Goal: Obtain resource: Download file/media

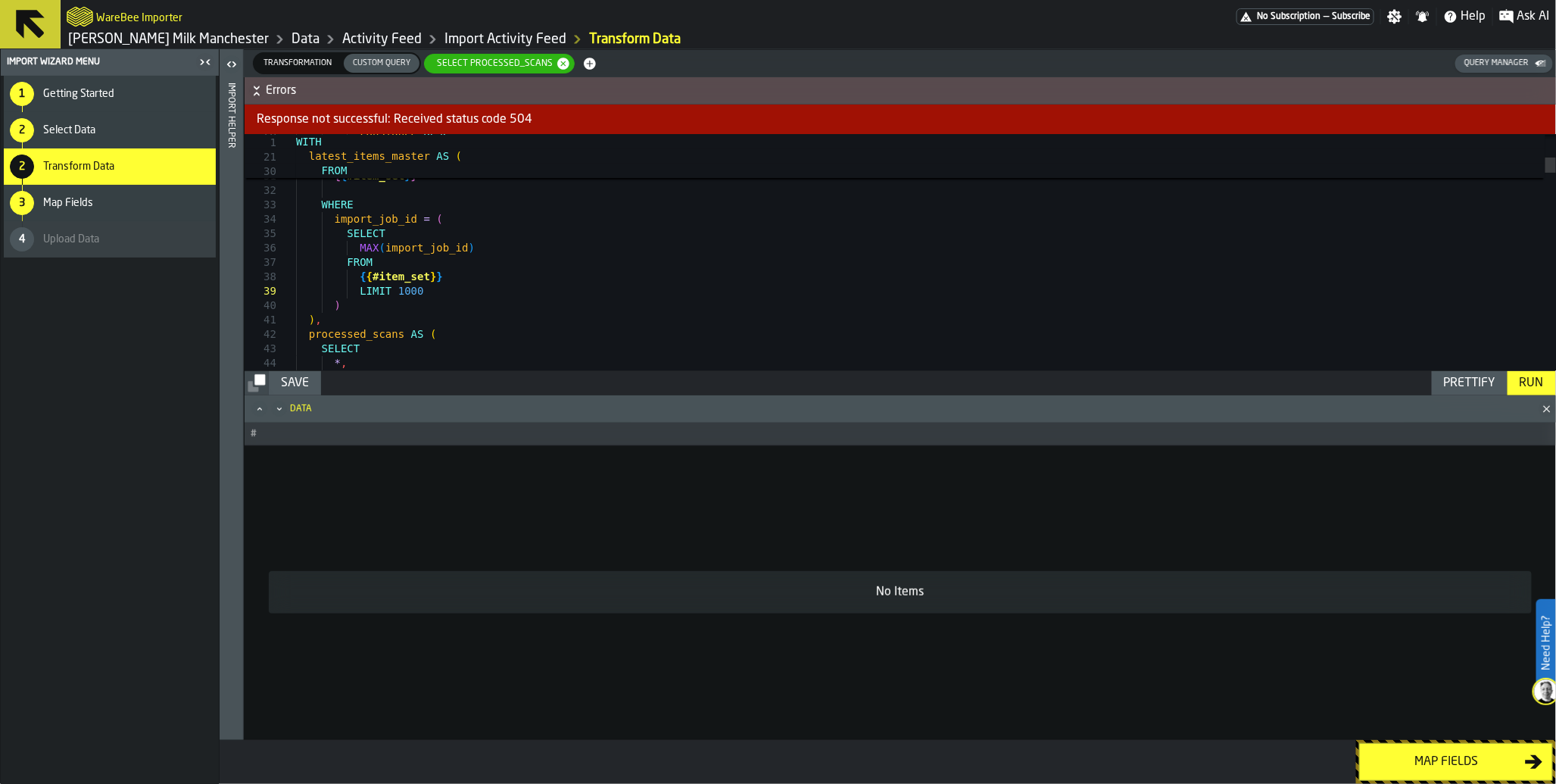
scroll to position [115, 0]
drag, startPoint x: 442, startPoint y: 299, endPoint x: 276, endPoint y: 304, distance: 166.1
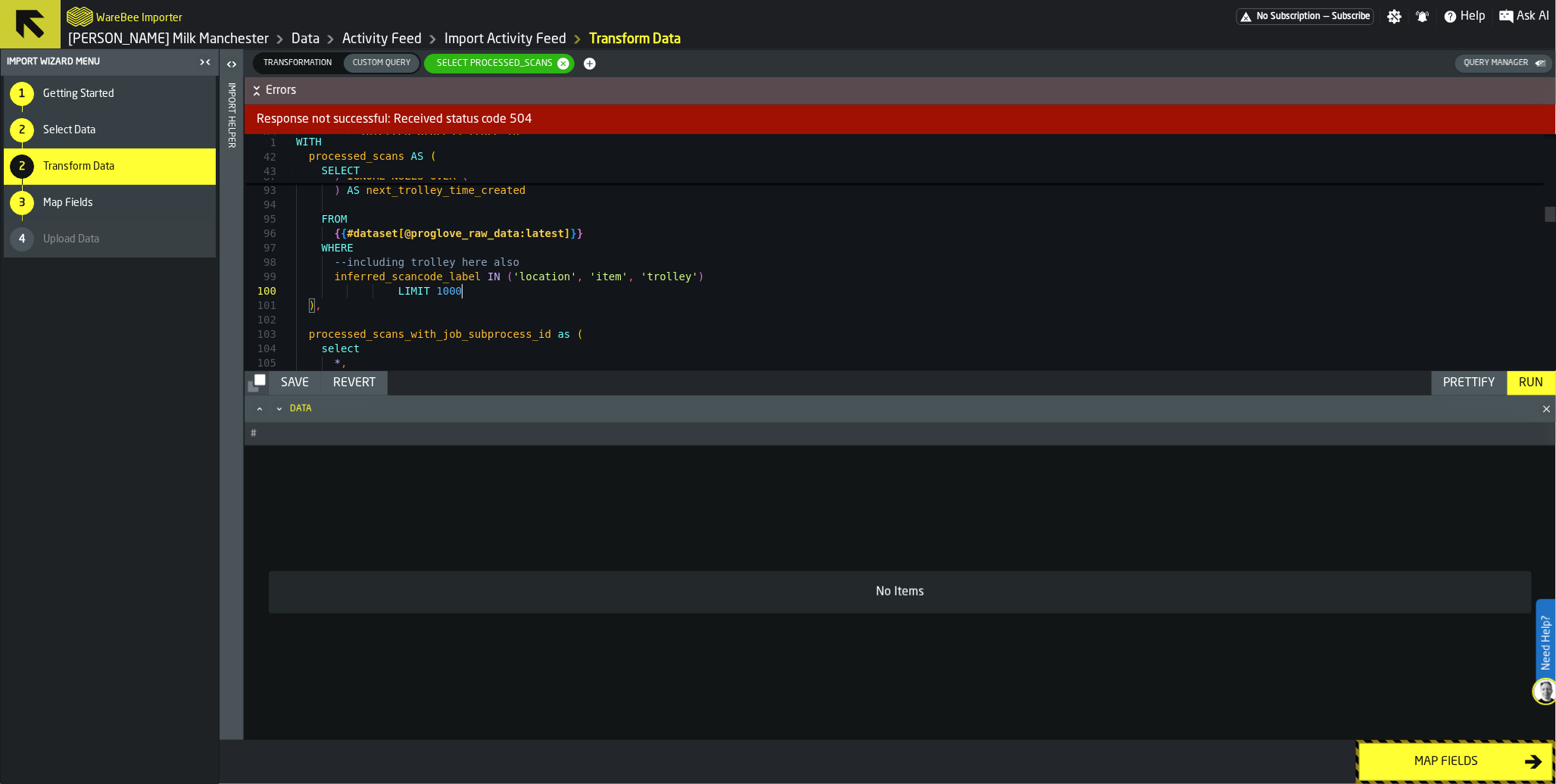
click at [1534, 379] on div "Run" at bounding box center [1532, 383] width 36 height 19
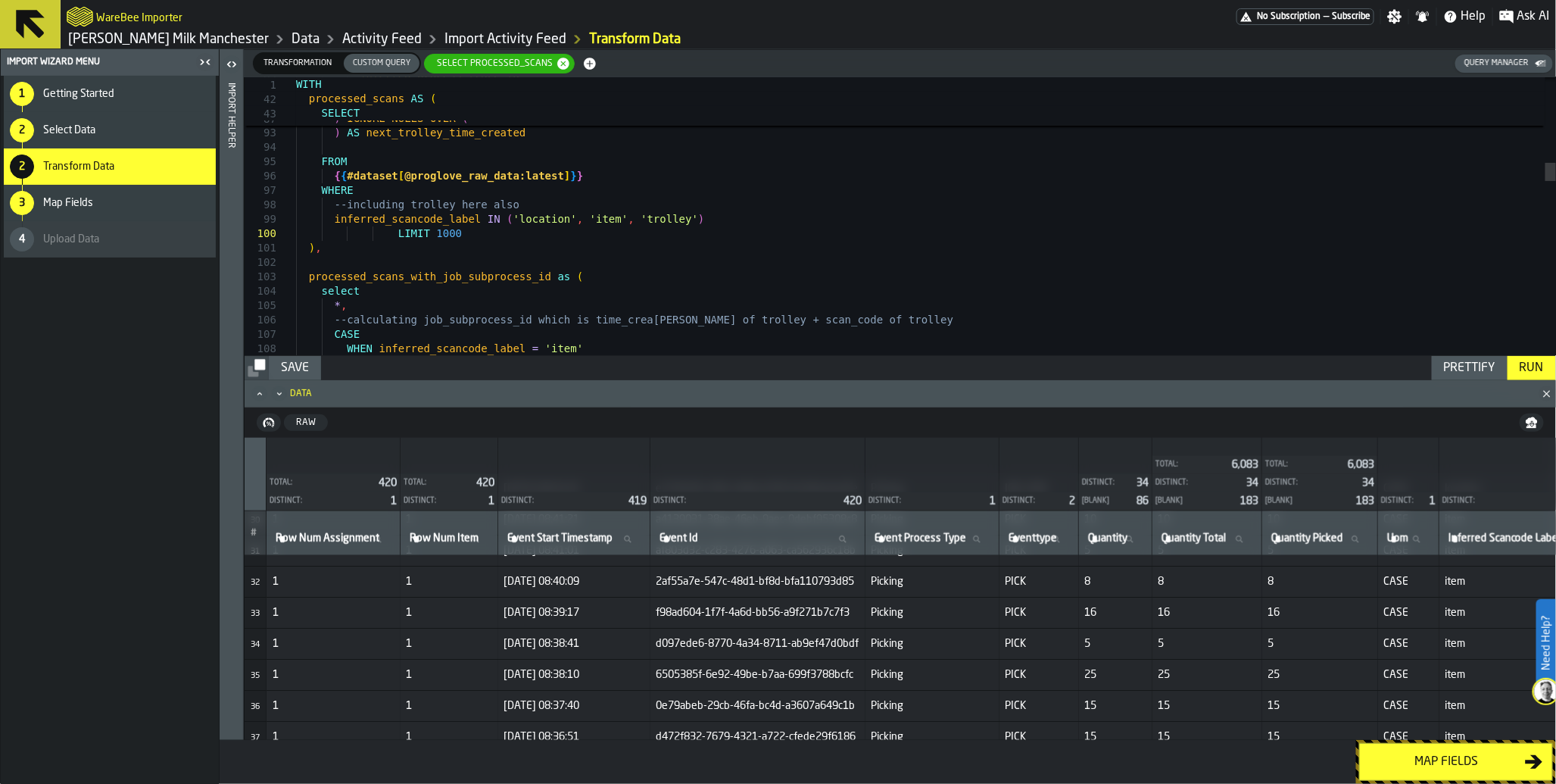
scroll to position [1008, 0]
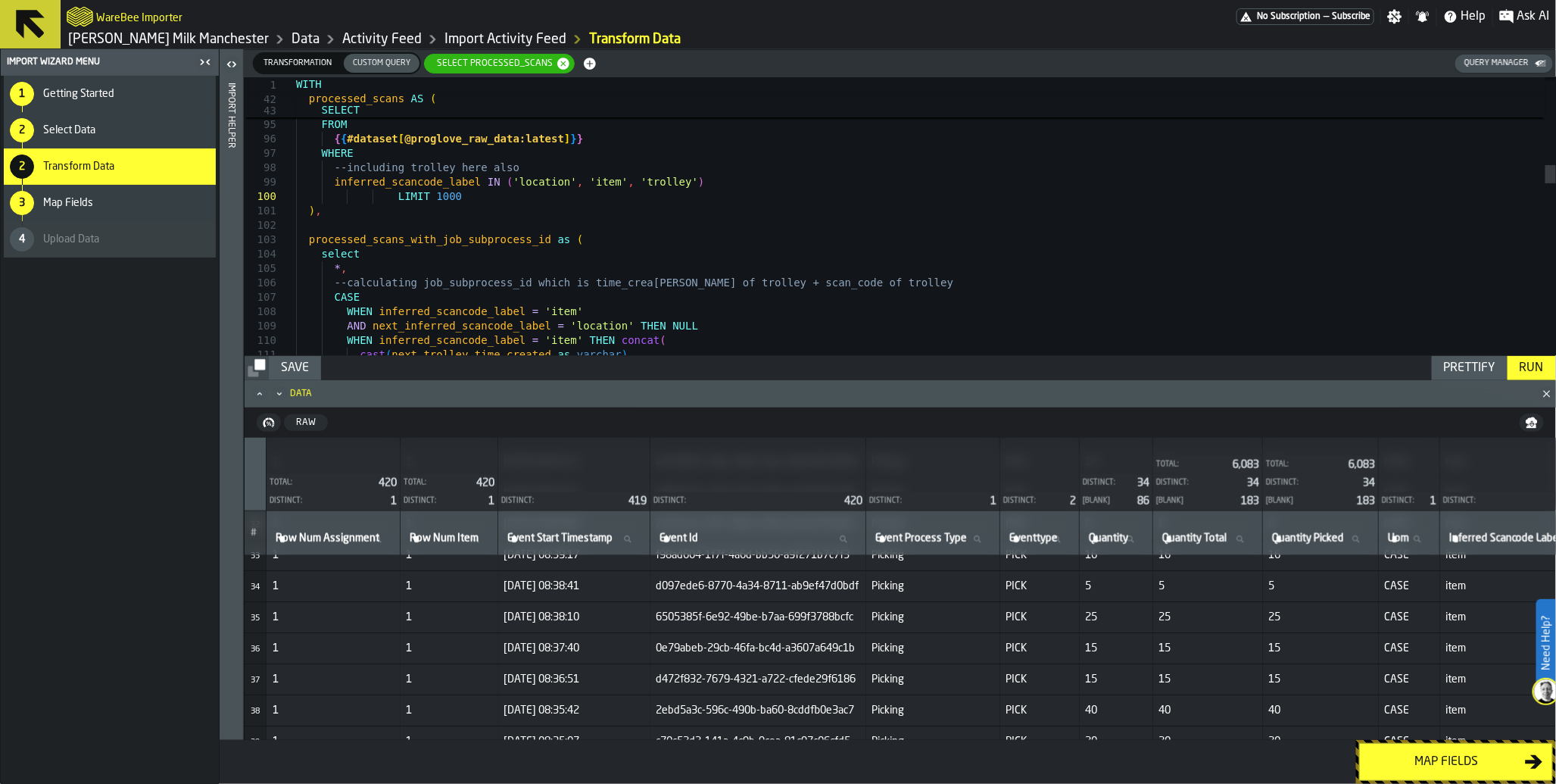
click at [1518, 367] on div "Run" at bounding box center [1532, 367] width 36 height 19
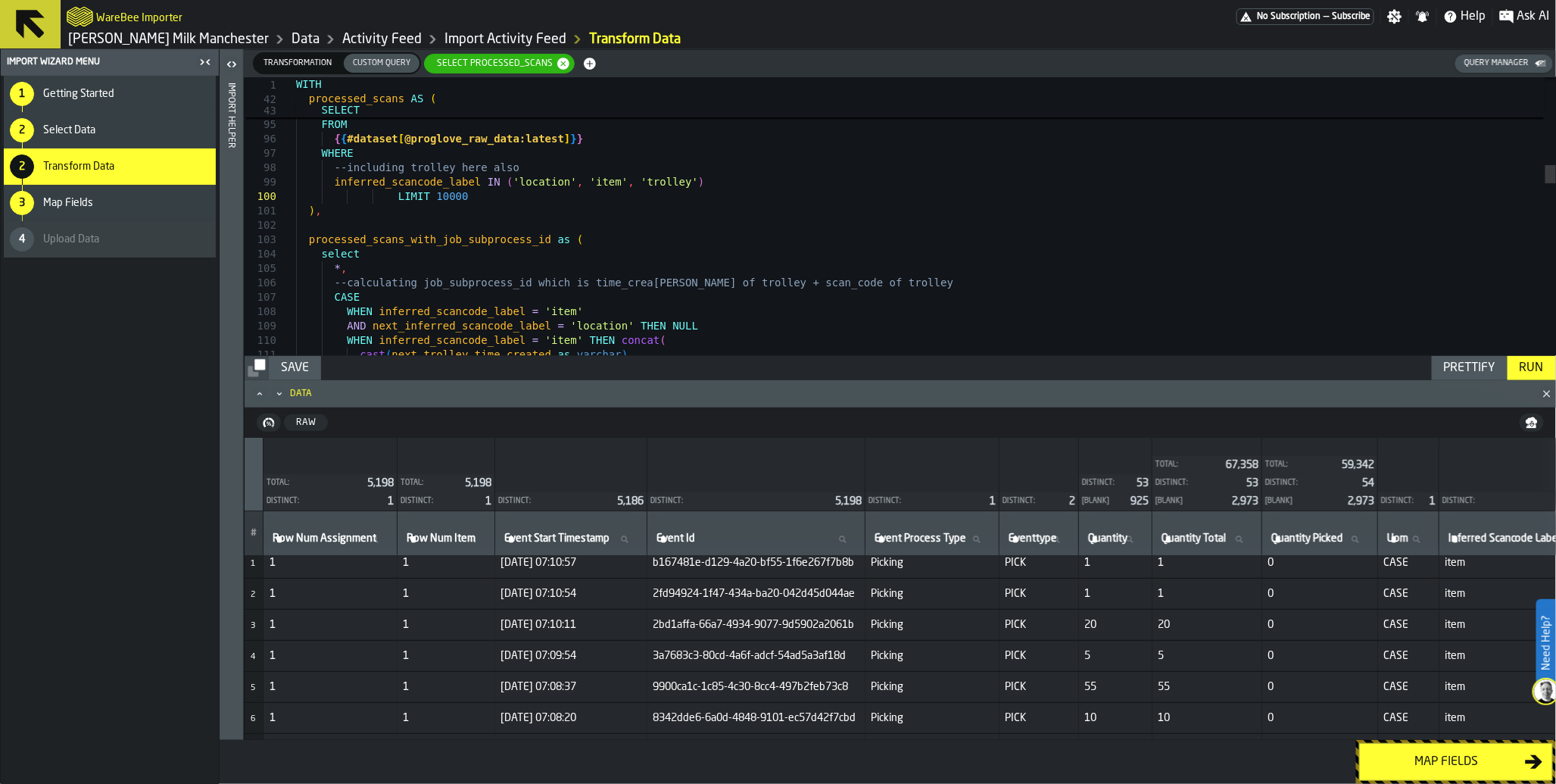
scroll to position [0, 0]
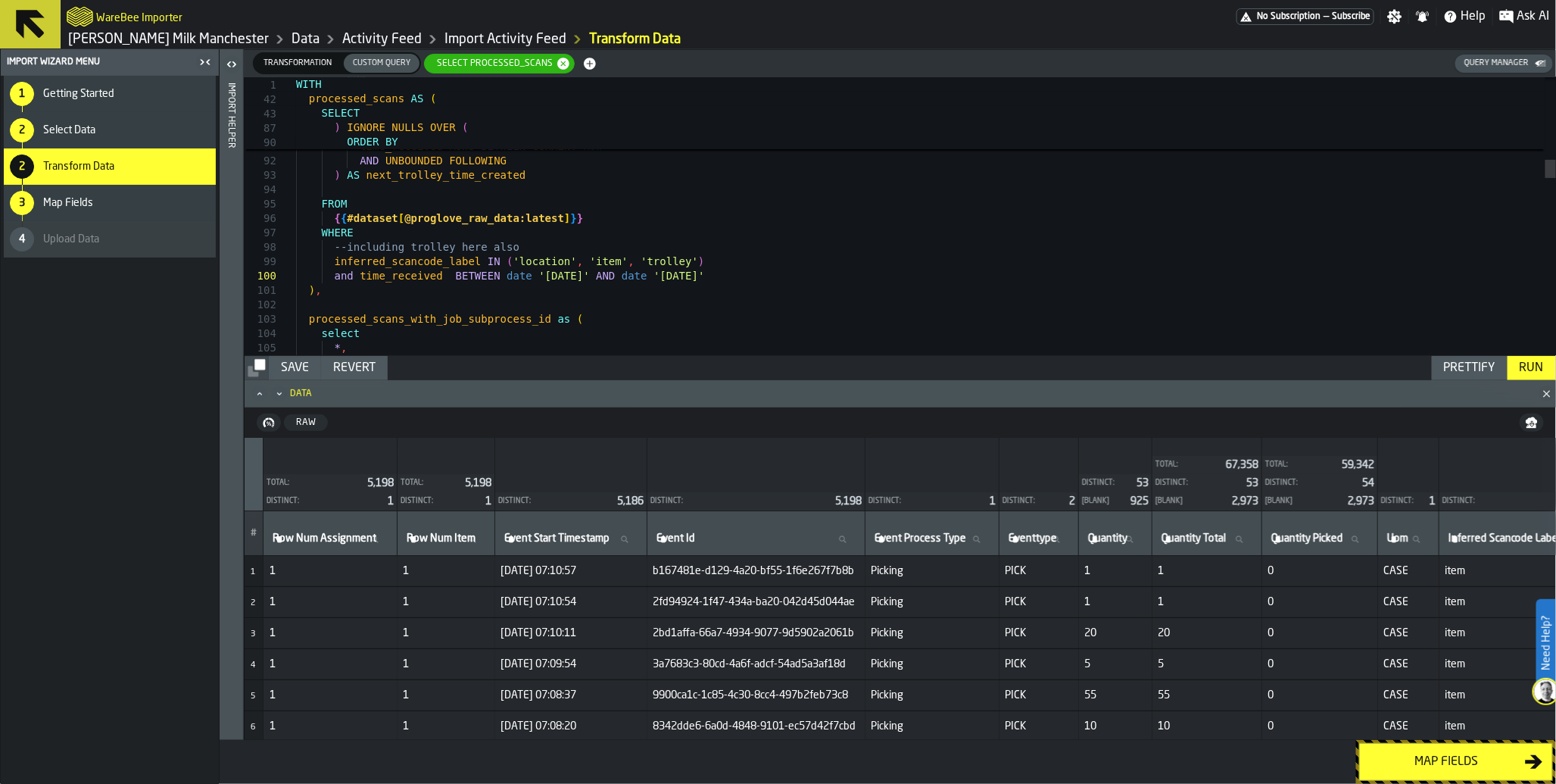
click at [1538, 367] on div "Run" at bounding box center [1532, 367] width 36 height 19
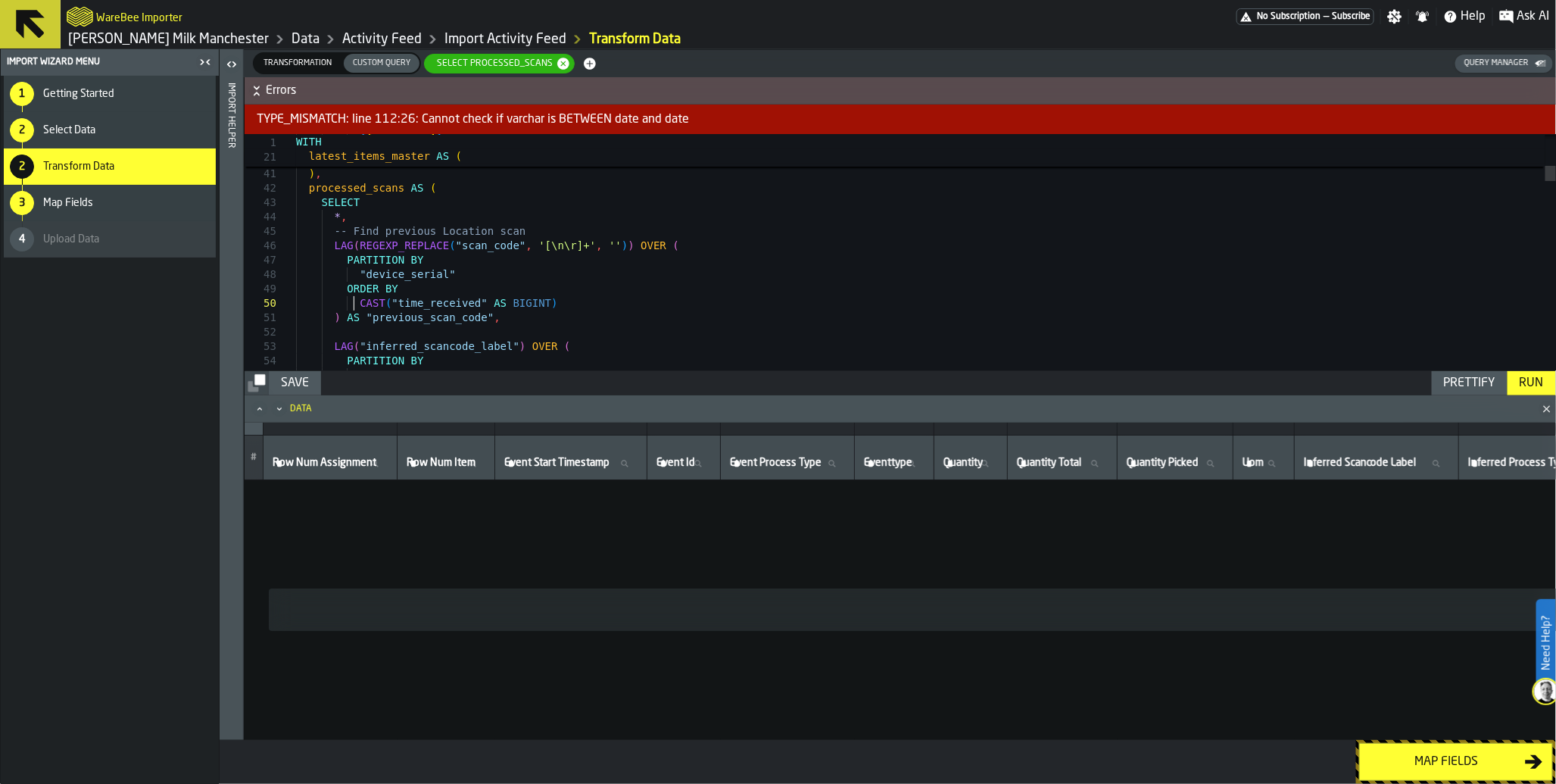
scroll to position [129, 0]
drag, startPoint x: 357, startPoint y: 307, endPoint x: 577, endPoint y: 297, distance: 220.2
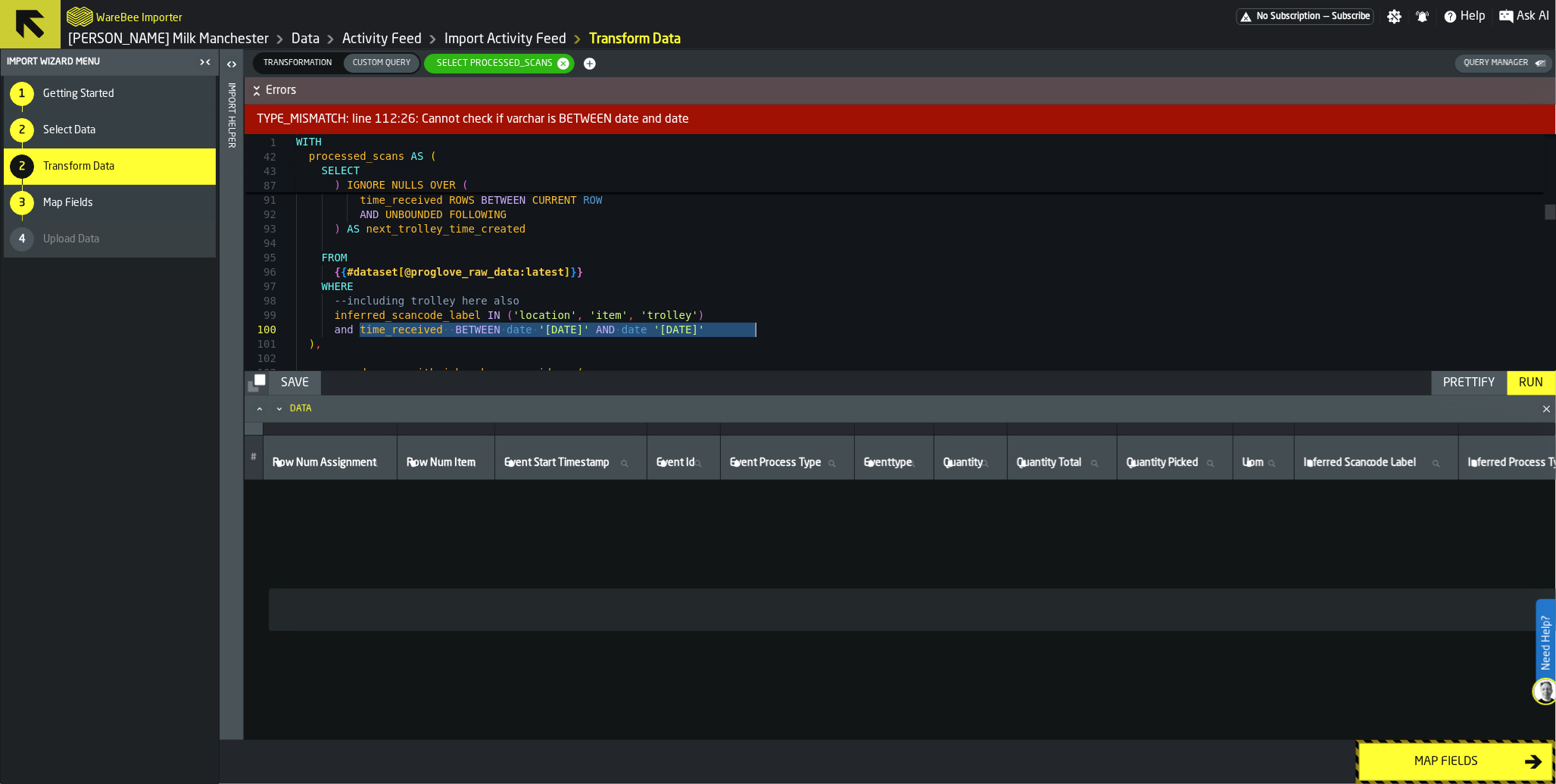
drag, startPoint x: 361, startPoint y: 328, endPoint x: 805, endPoint y: 331, distance: 444.0
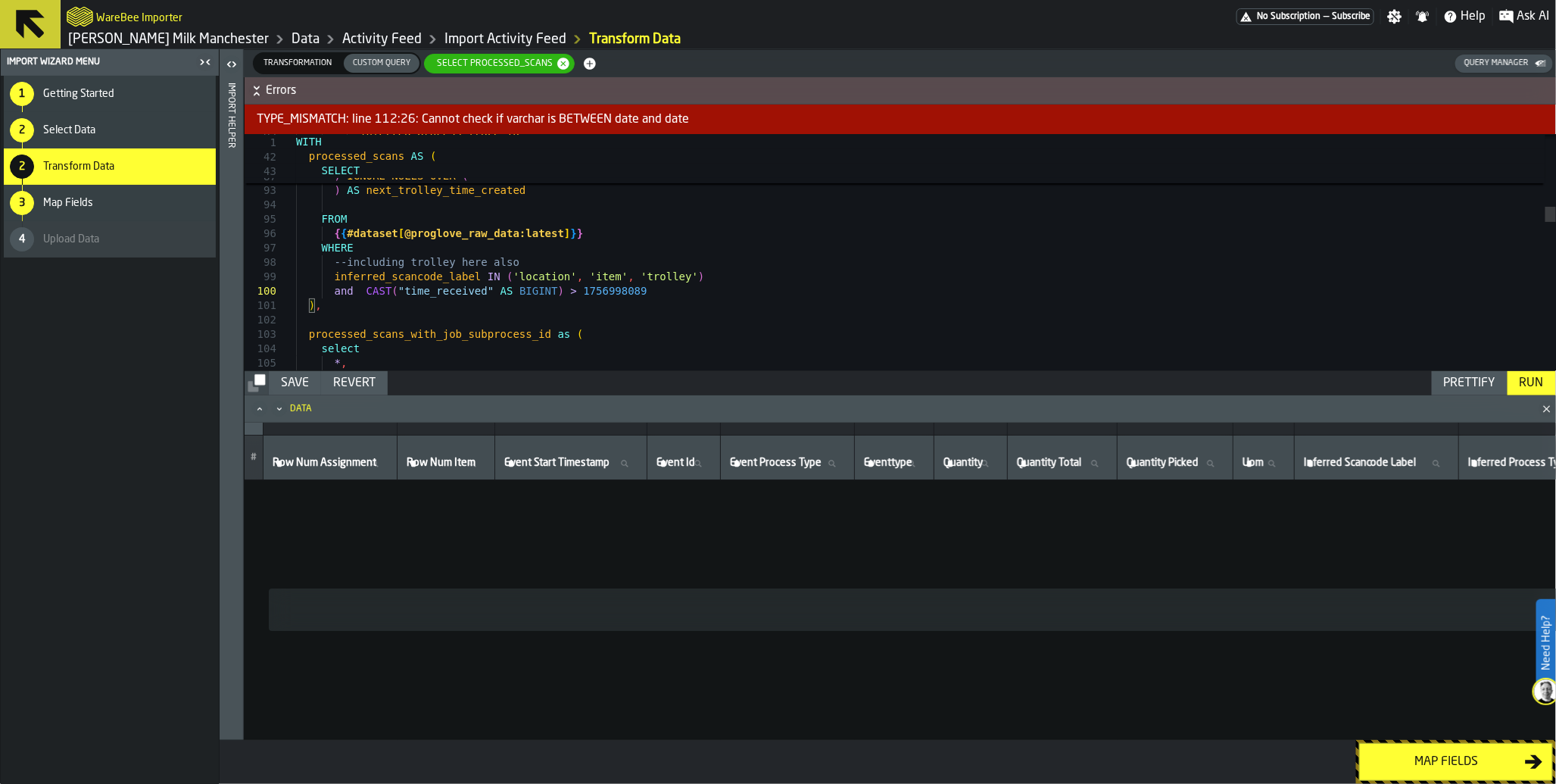
click at [1529, 379] on div "Run" at bounding box center [1532, 383] width 36 height 19
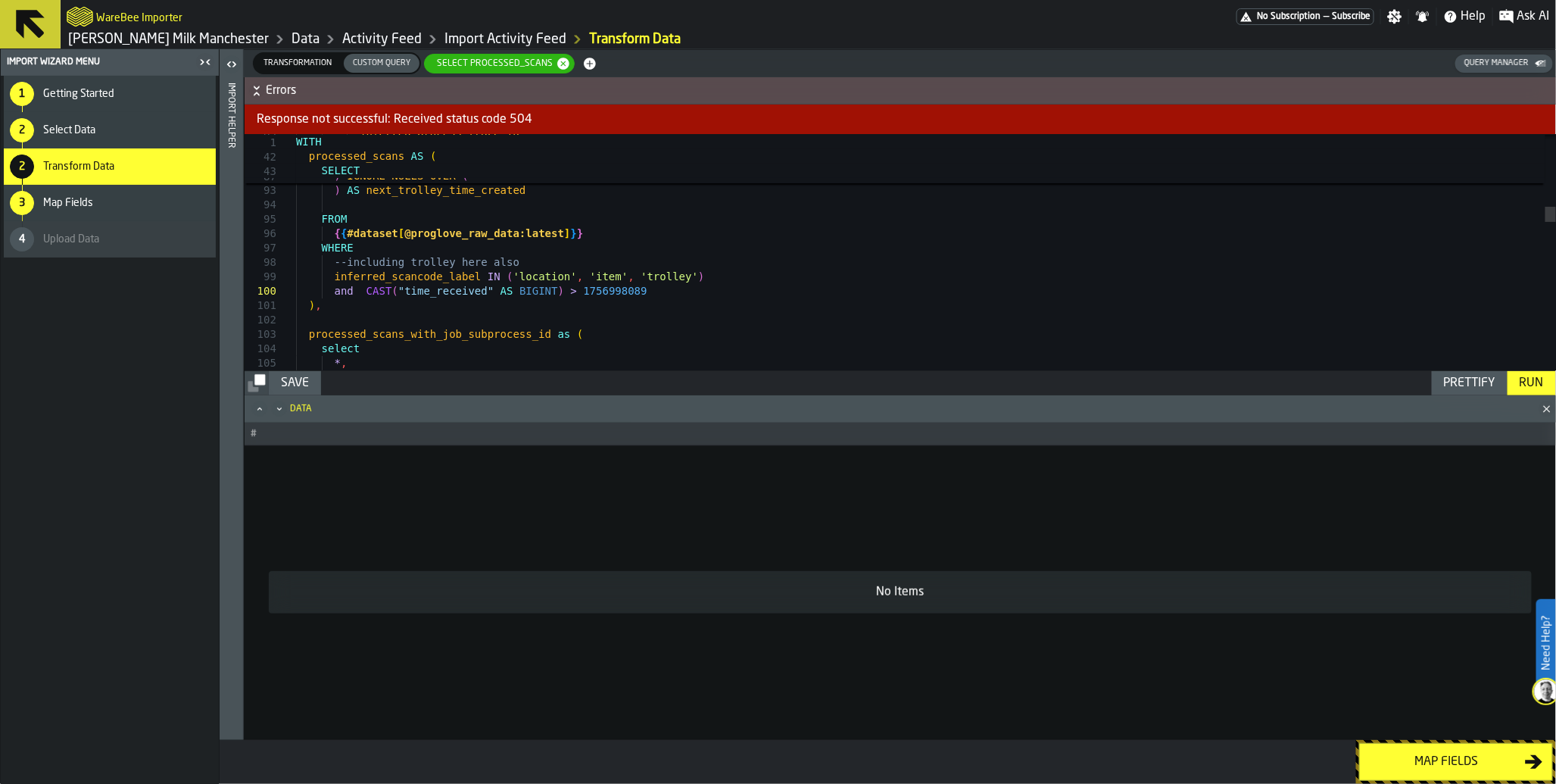
click at [1522, 377] on div "Run" at bounding box center [1532, 383] width 36 height 19
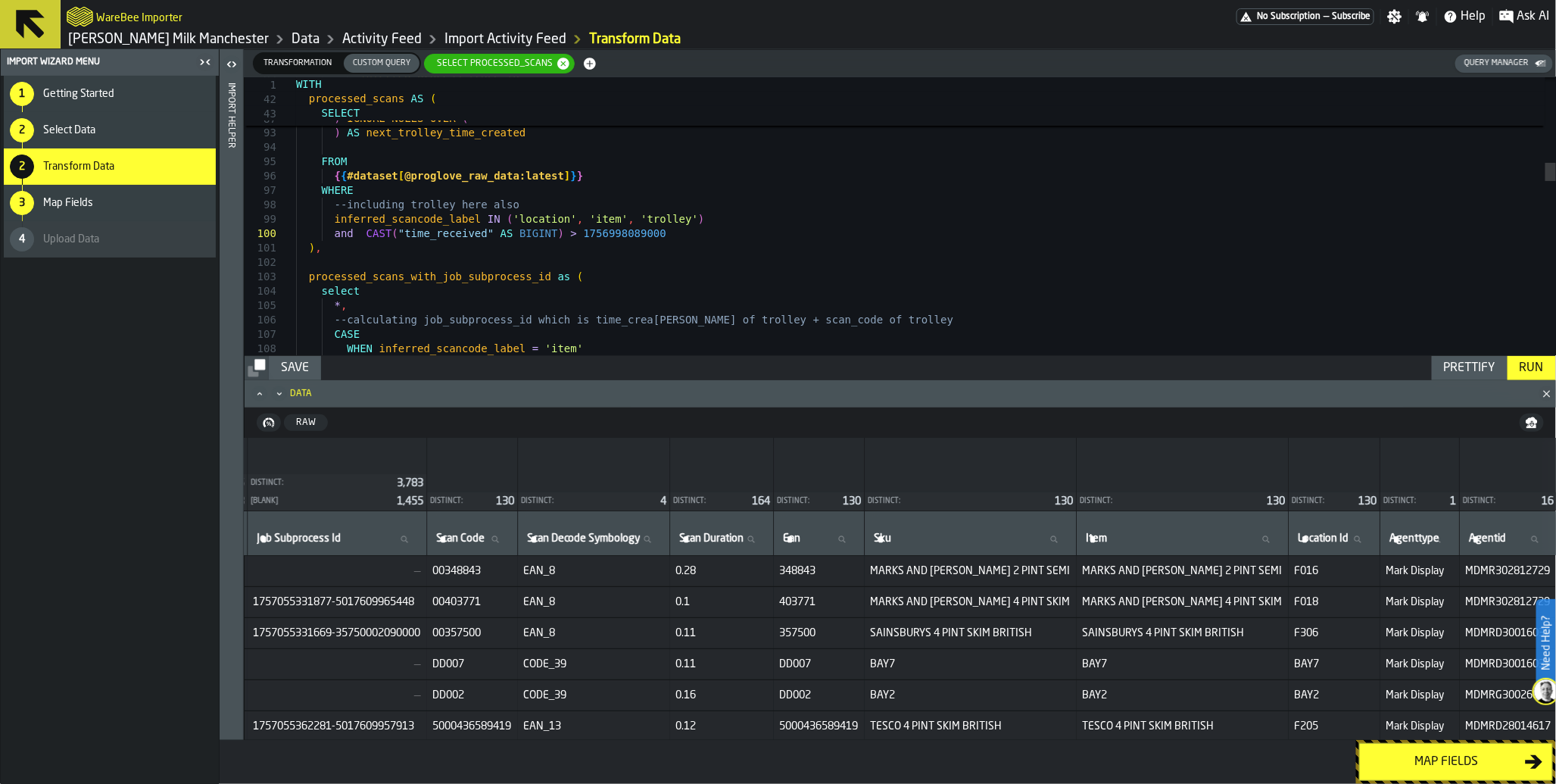
scroll to position [0, 2130]
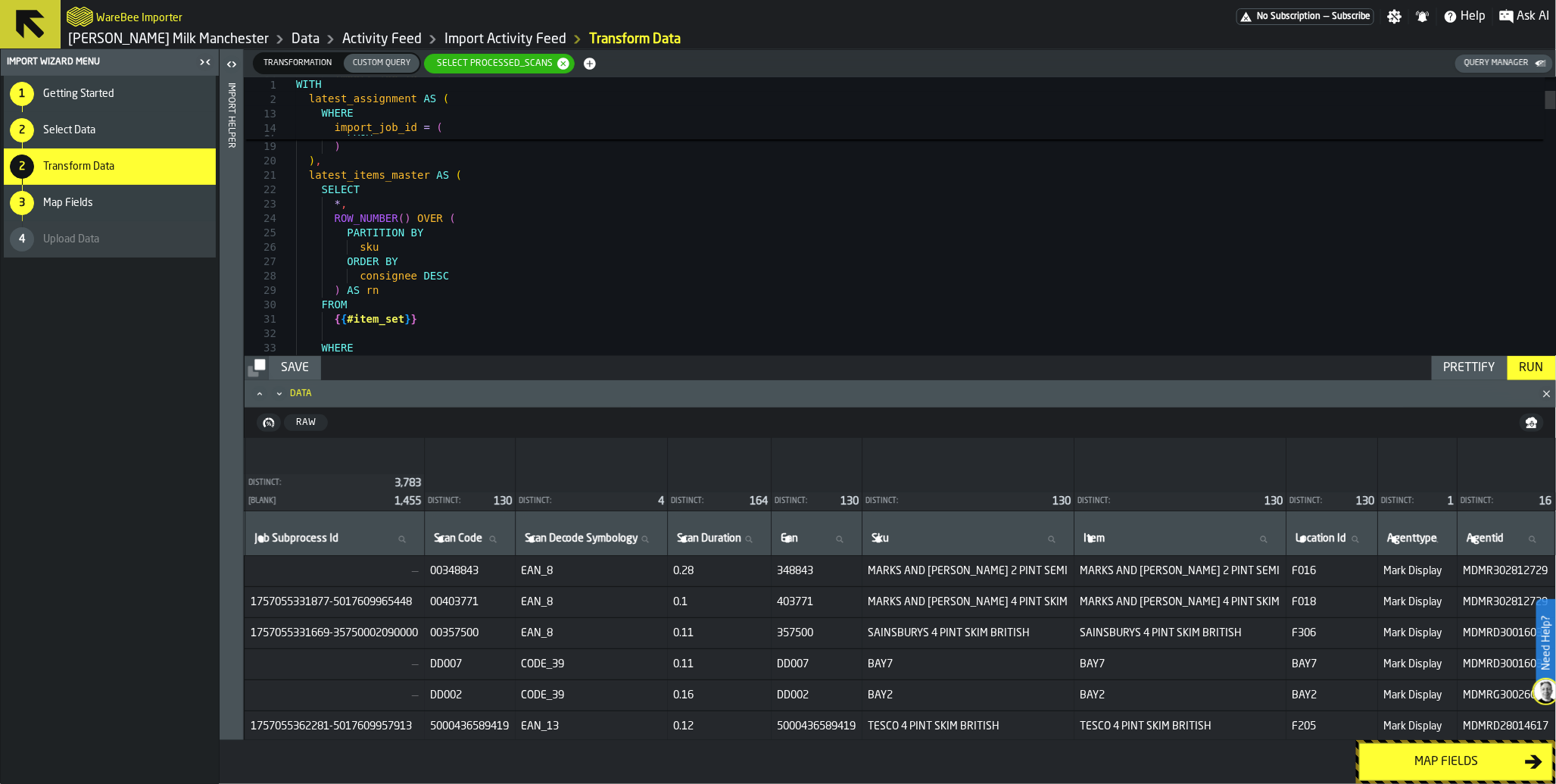
type textarea "**********"
drag, startPoint x: 322, startPoint y: 320, endPoint x: 434, endPoint y: 319, distance: 112.0
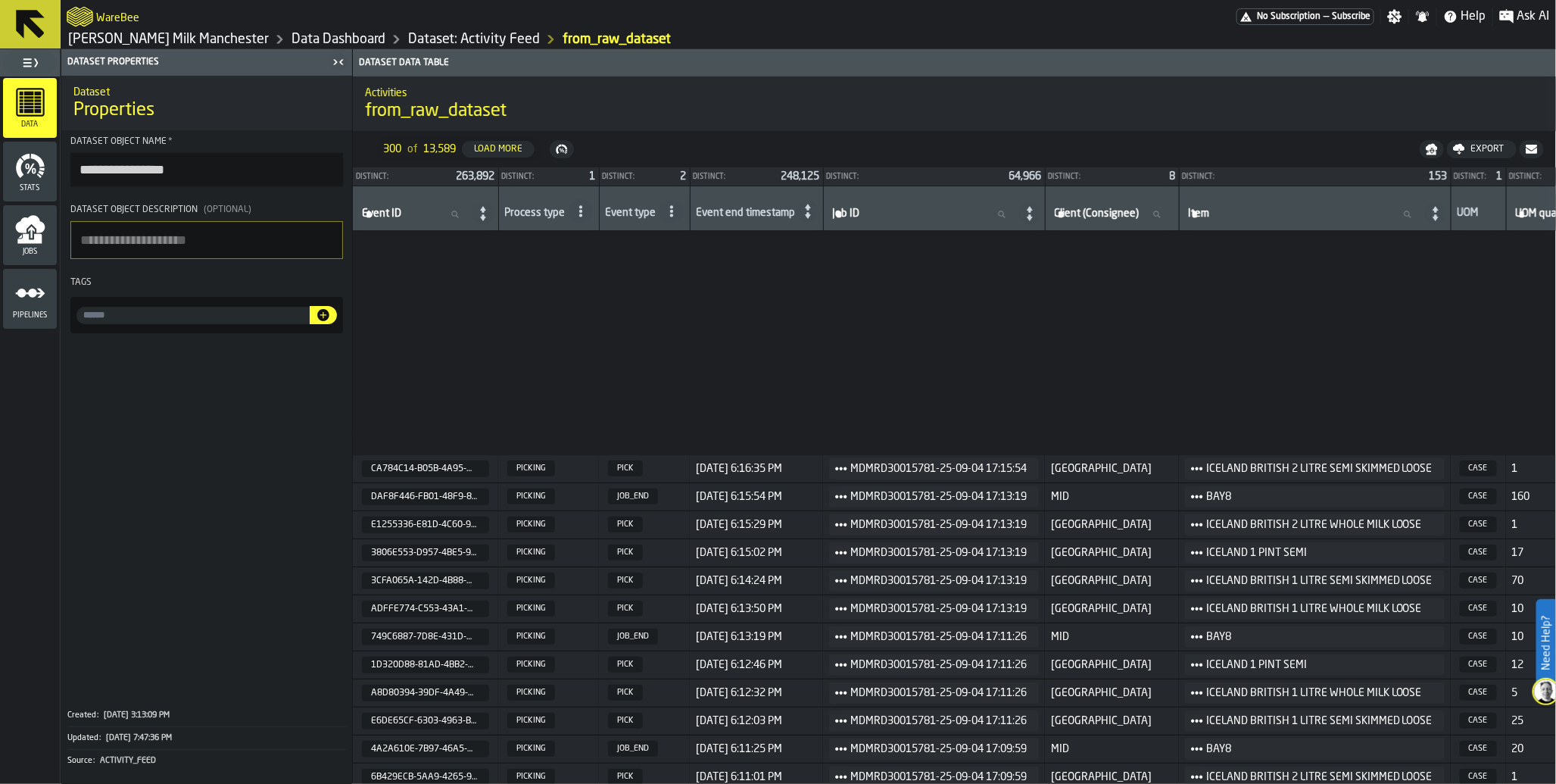
scroll to position [324, 386]
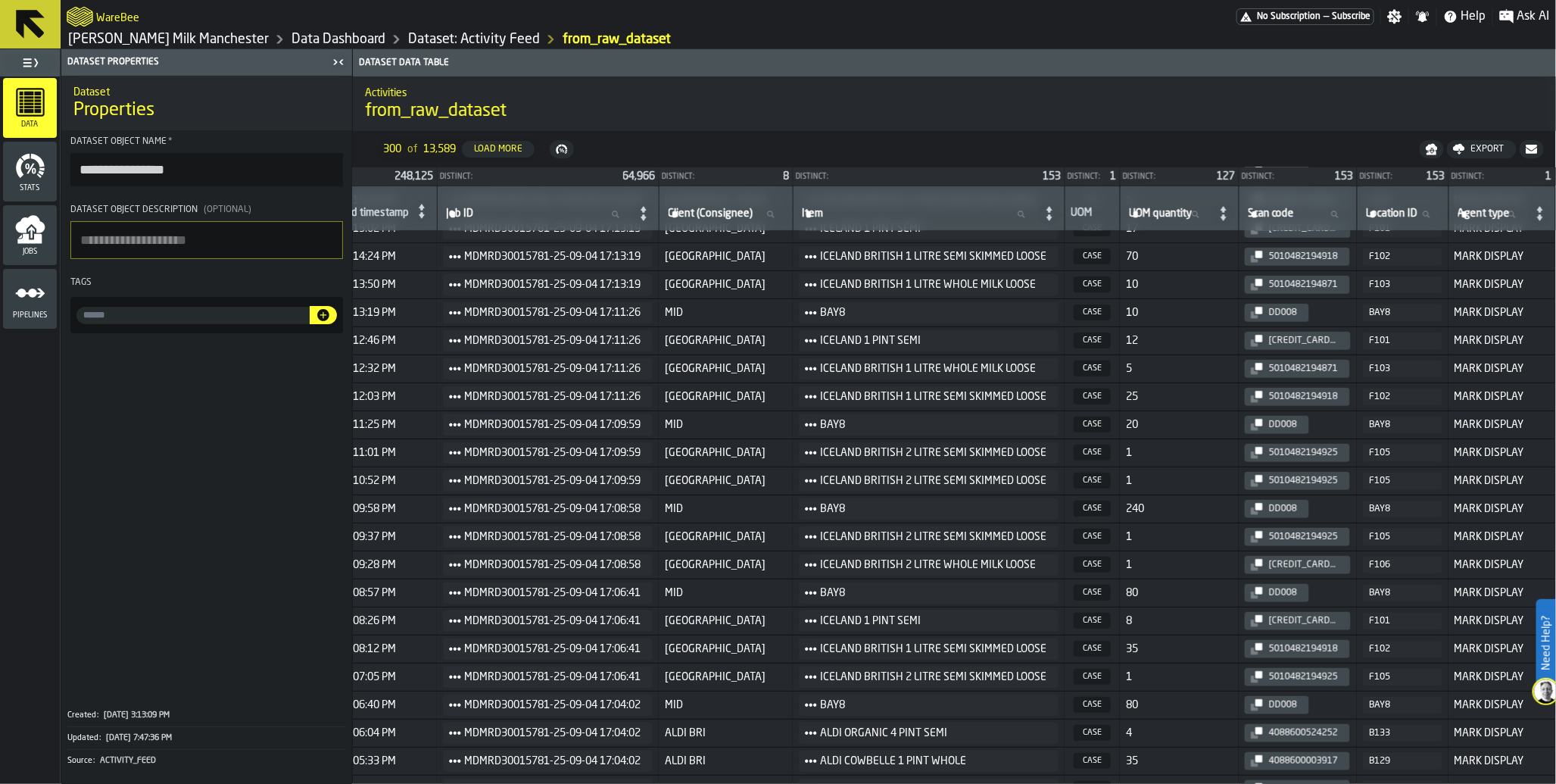
click at [291, 32] on link "Data Dashboard" at bounding box center [338, 39] width 94 height 17
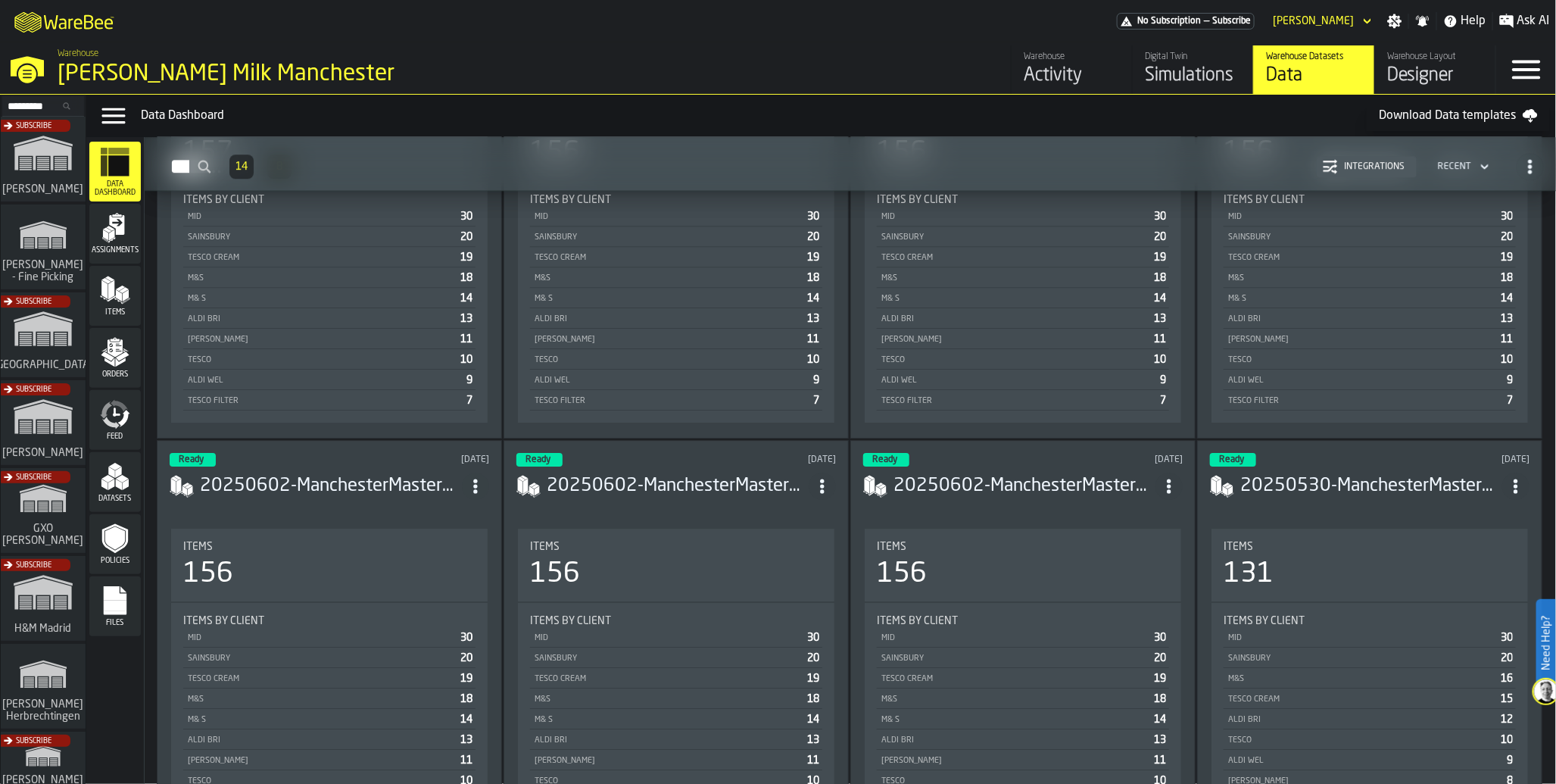
scroll to position [2257, 0]
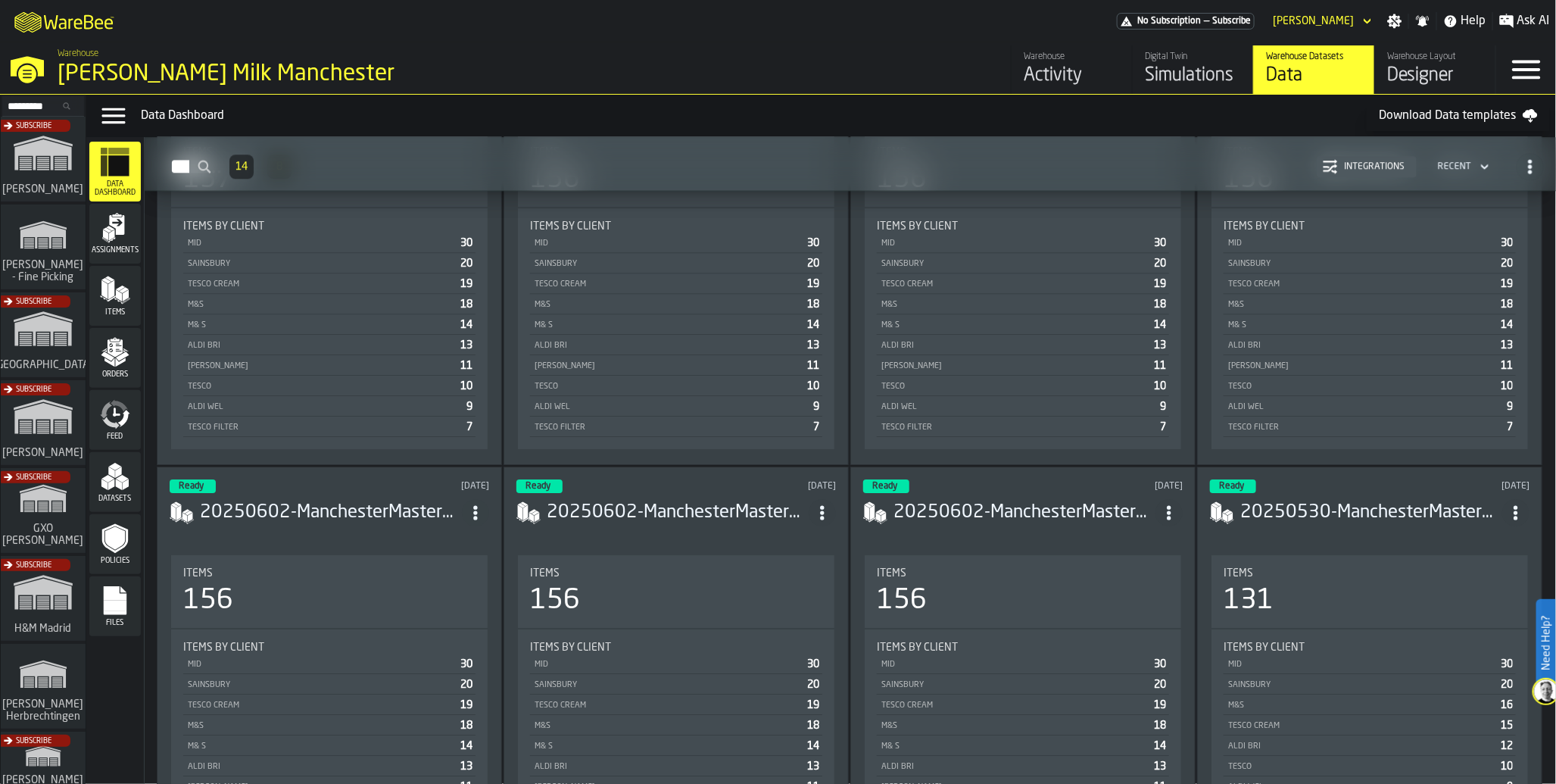
click at [99, 291] on div "Items" at bounding box center [115, 296] width 52 height 42
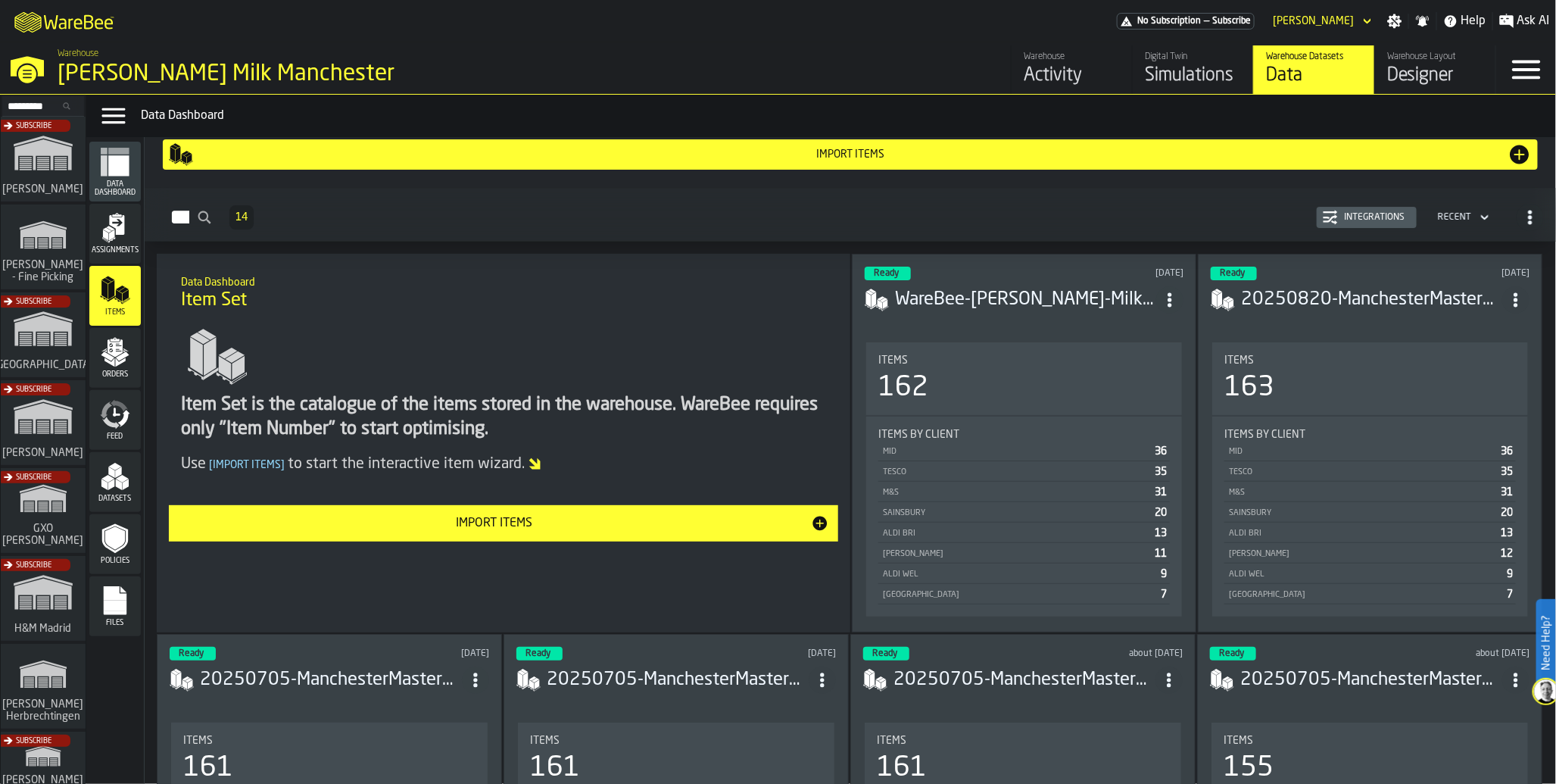
scroll to position [21, 0]
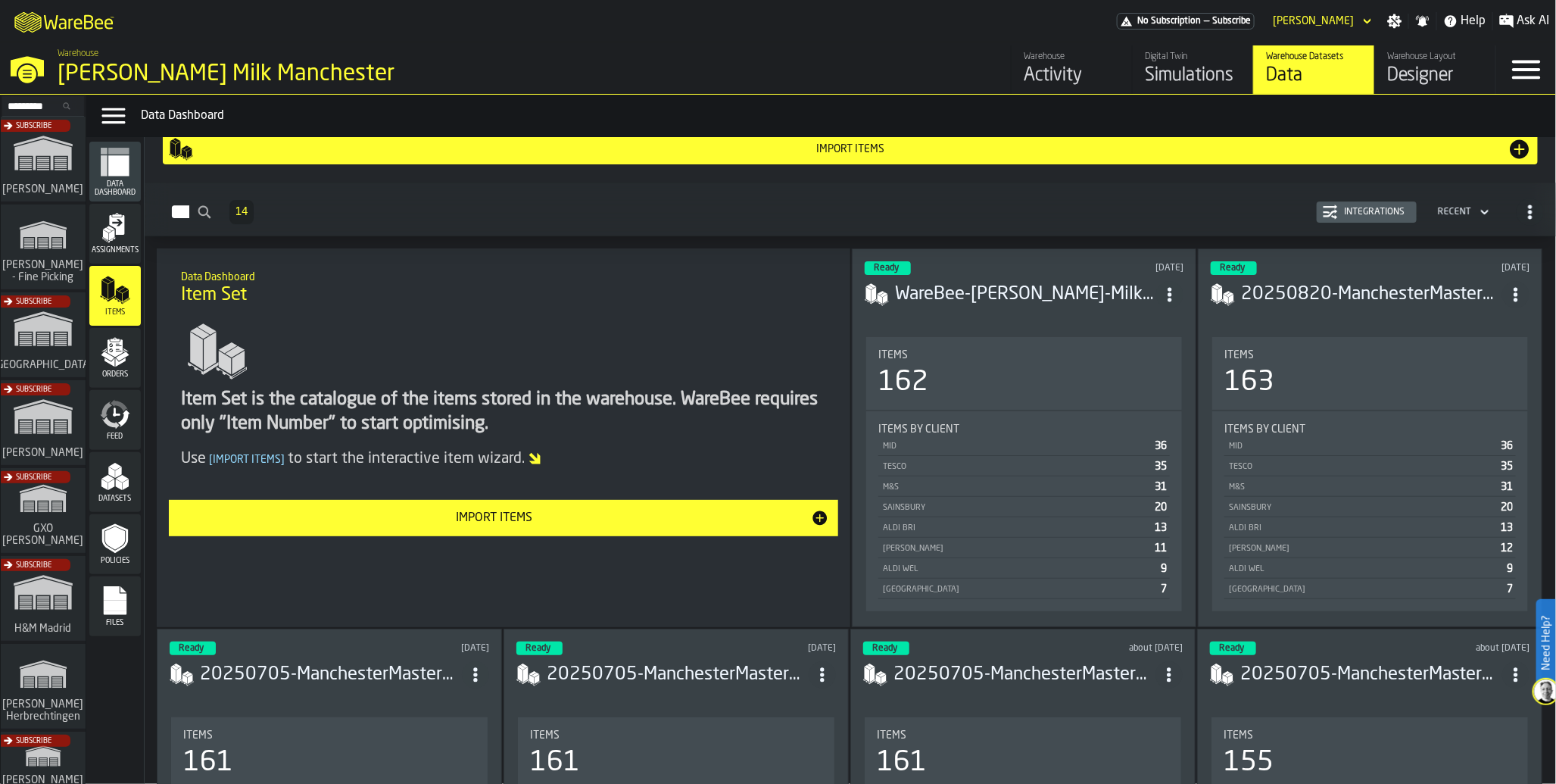
click at [572, 405] on div "Item Set is the catalogue of the items stored in the warehouse. WareBee require…" at bounding box center [503, 412] width 645 height 48
click at [1172, 298] on circle "ItemListCard-DashboardItemContainer" at bounding box center [1169, 300] width 4 height 4
click at [765, 304] on h1 "Item Set" at bounding box center [503, 296] width 645 height 24
click at [989, 286] on h3 "WareBee-Muller-Milk-Manchester-items.csv" at bounding box center [1025, 295] width 262 height 24
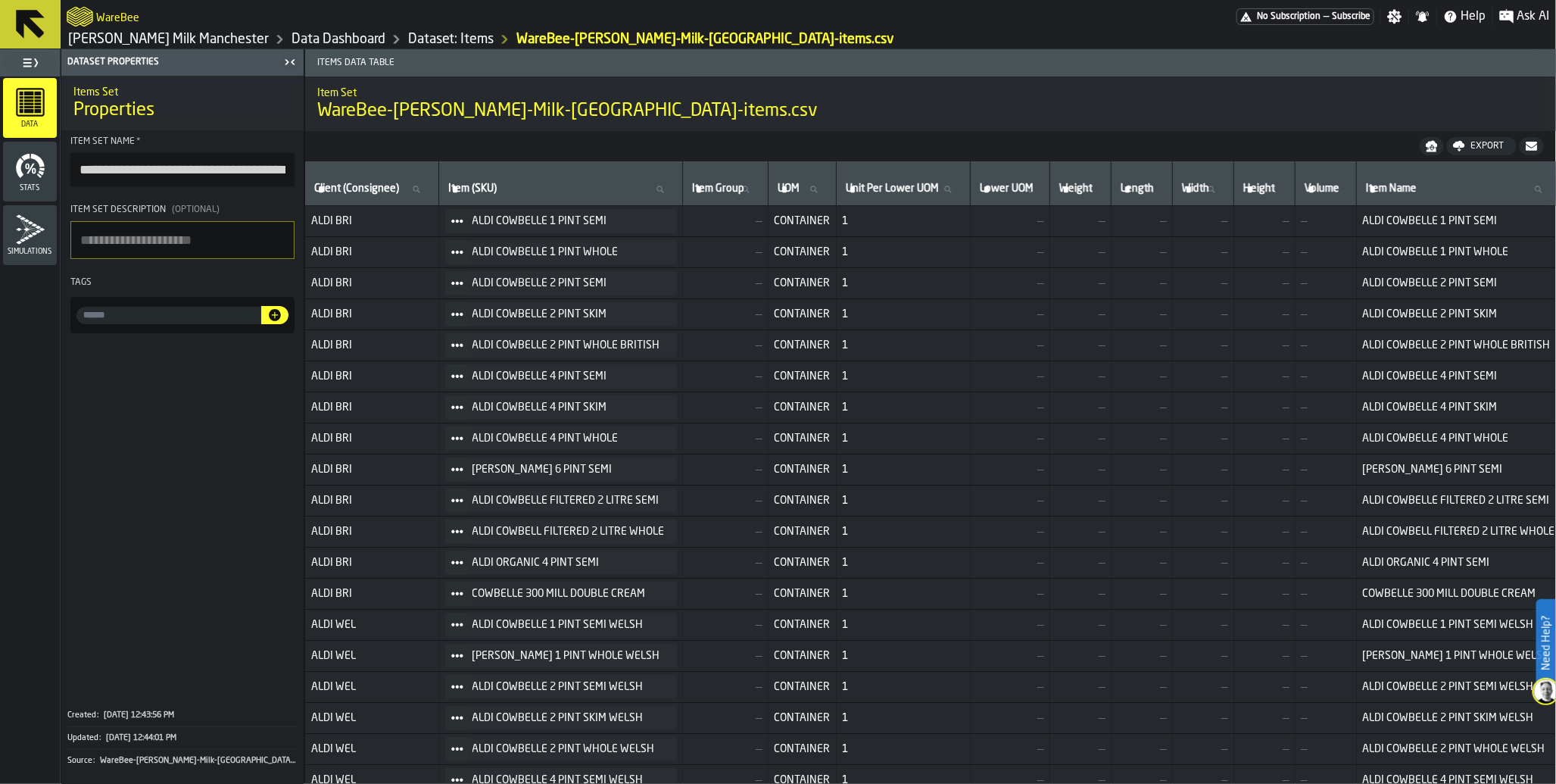
drag, startPoint x: 747, startPoint y: 112, endPoint x: 1246, endPoint y: 163, distance: 501.6
click at [1246, 163] on div "Items Data Table Item Set WareBee-Muller-Milk-Manchester-items.csv Export Clien…" at bounding box center [930, 417] width 1252 height 735
click at [1493, 145] on div "Export" at bounding box center [1488, 145] width 45 height 10
click at [299, 36] on link "Data Dashboard" at bounding box center [338, 39] width 94 height 17
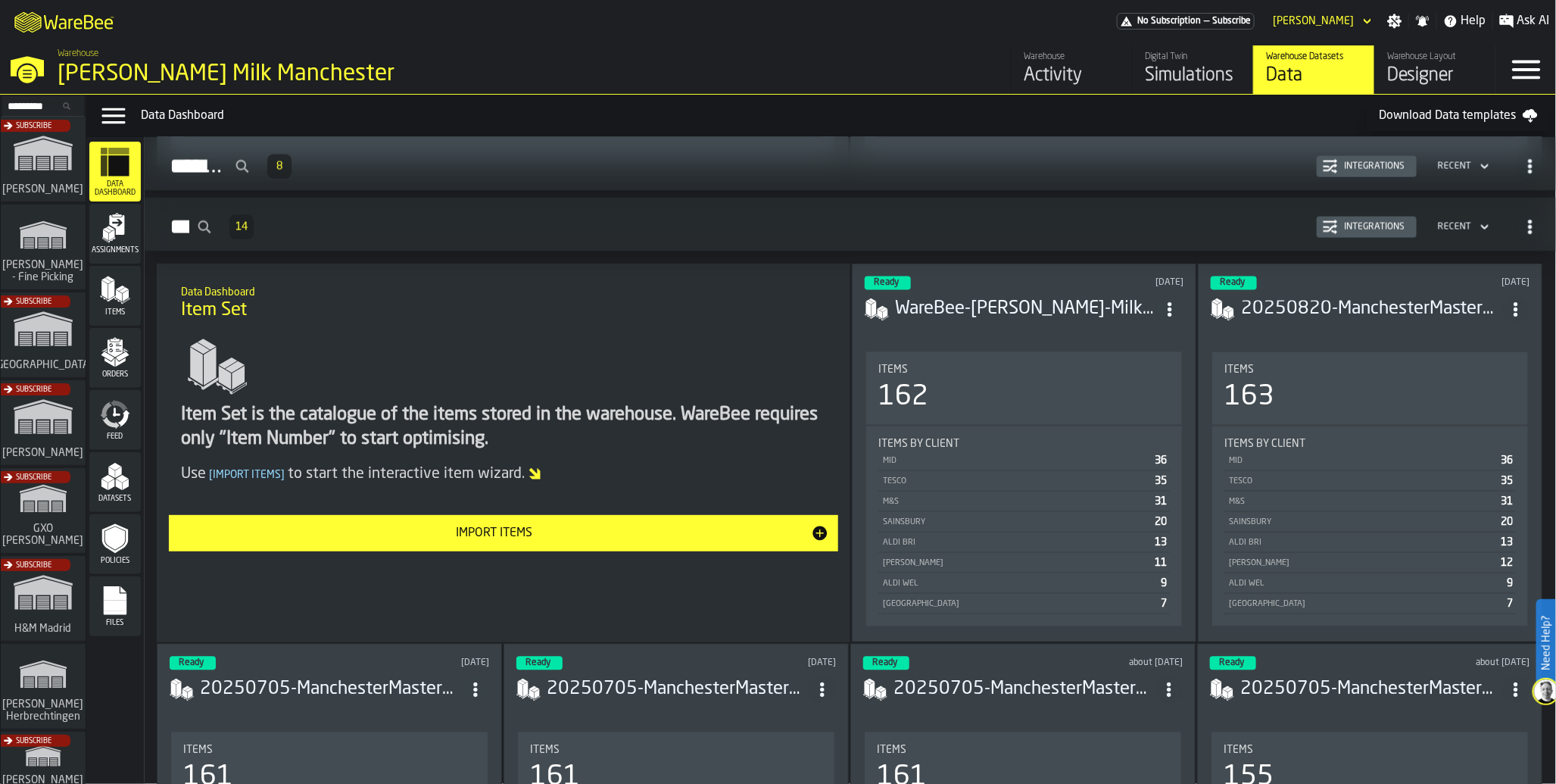
scroll to position [1283, 0]
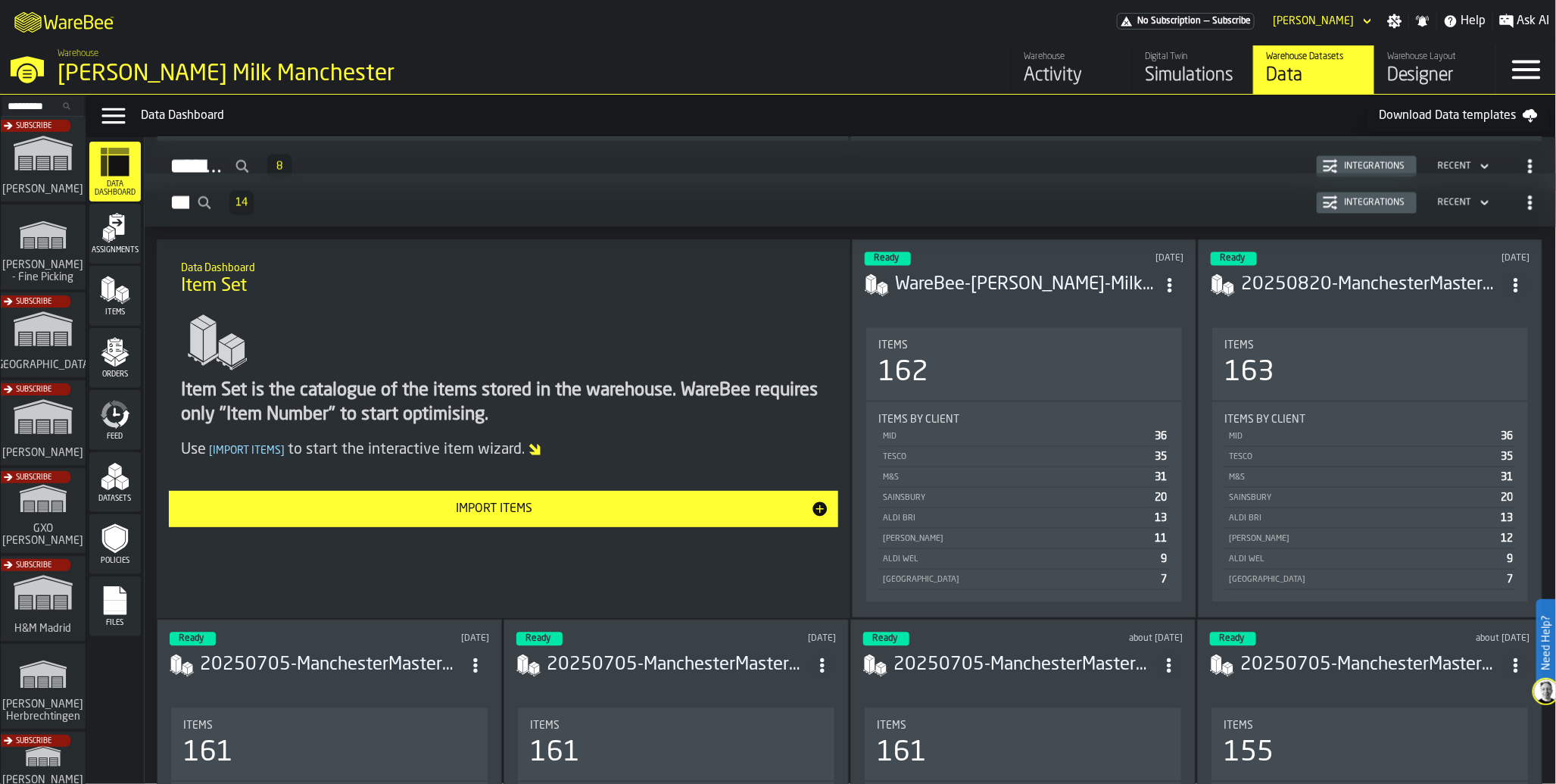
click at [1172, 283] on circle "ItemListCard-DashboardItemContainer" at bounding box center [1169, 285] width 4 height 4
click at [1130, 309] on div "Open" at bounding box center [1137, 314] width 79 height 19
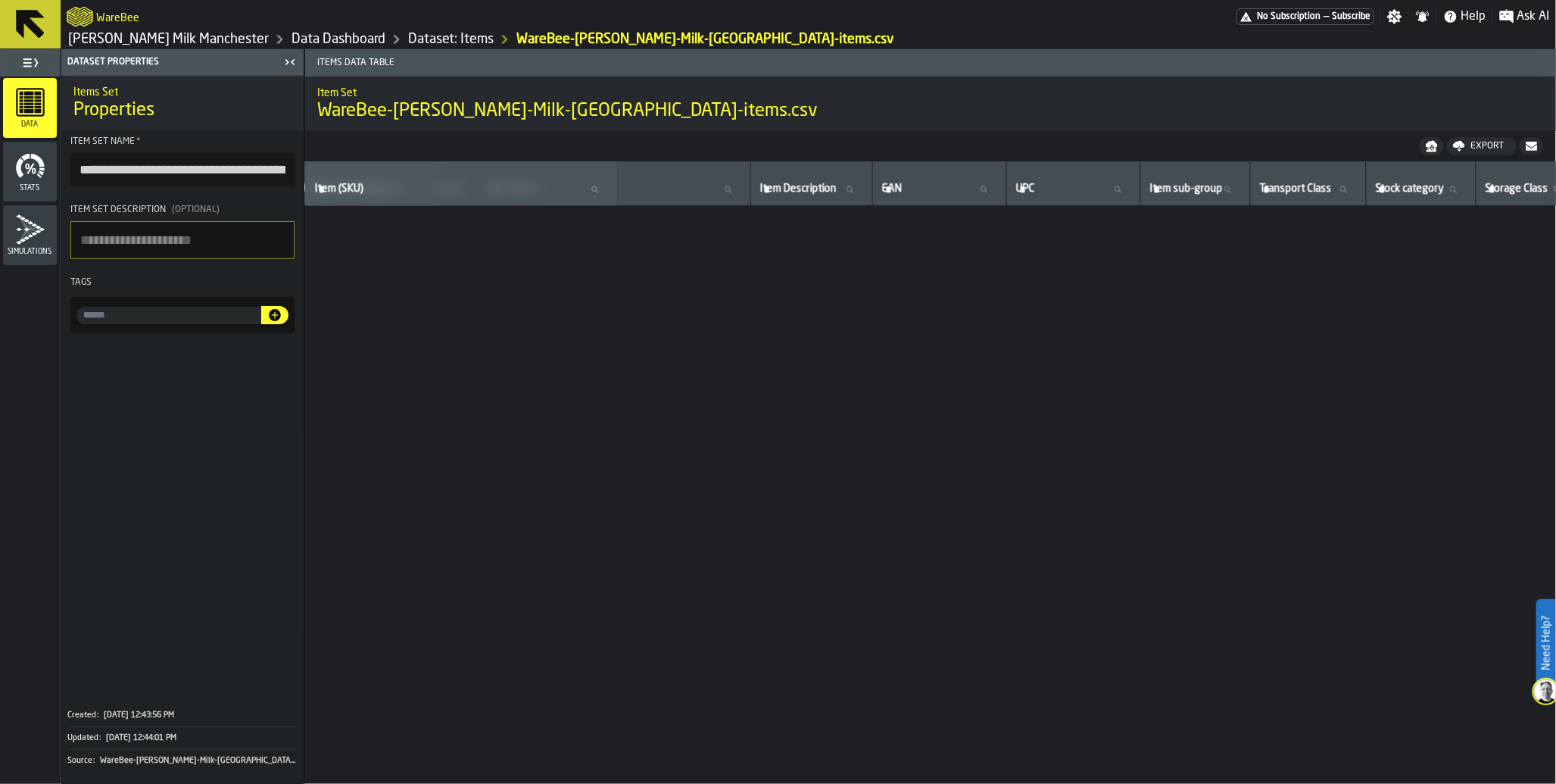
scroll to position [4454, 946]
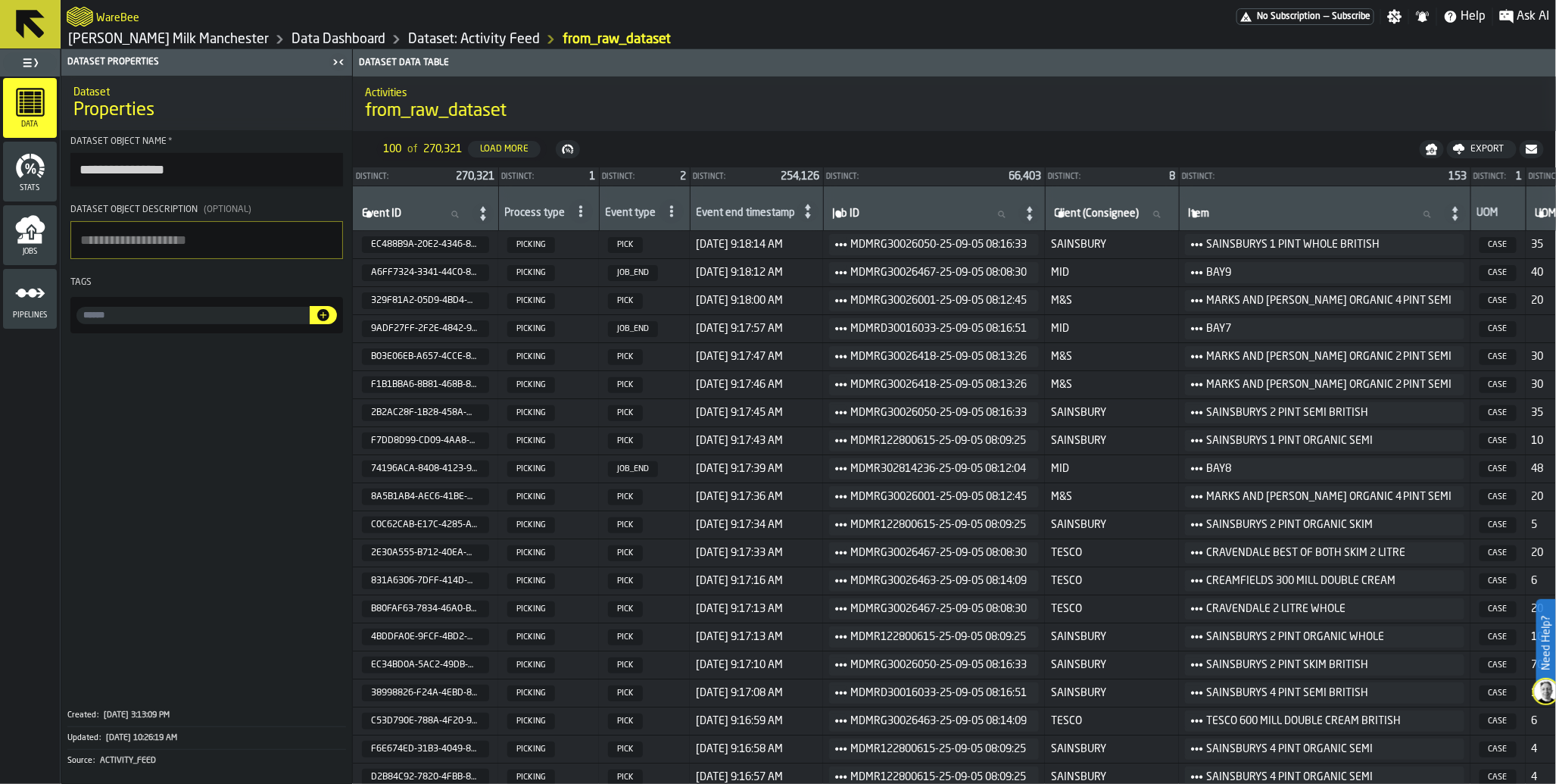
click at [1293, 17] on span "No Subscription" at bounding box center [1289, 16] width 64 height 10
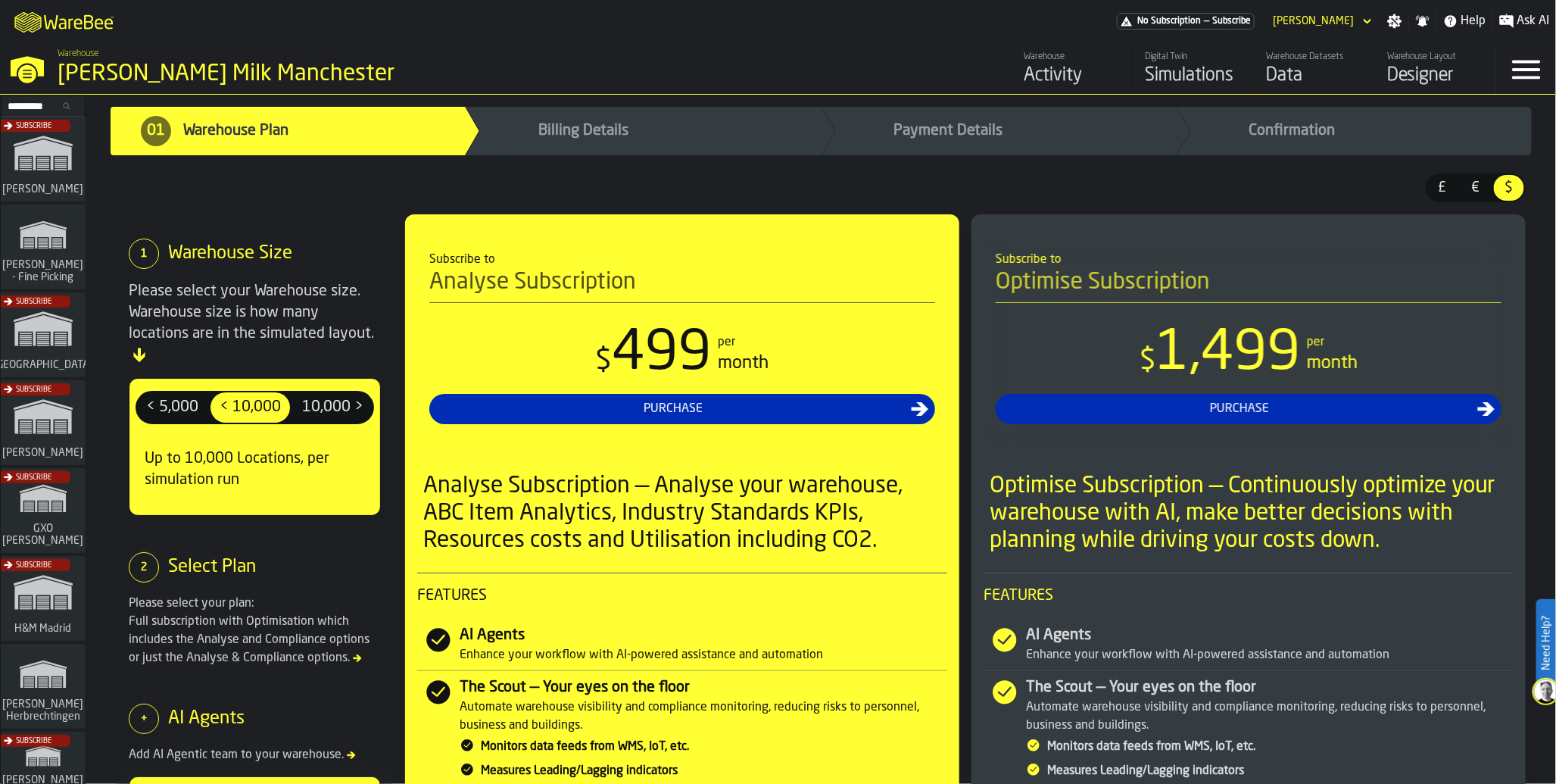
click at [1087, 67] on div "Activity" at bounding box center [1072, 76] width 96 height 24
